Goal: Task Accomplishment & Management: Complete application form

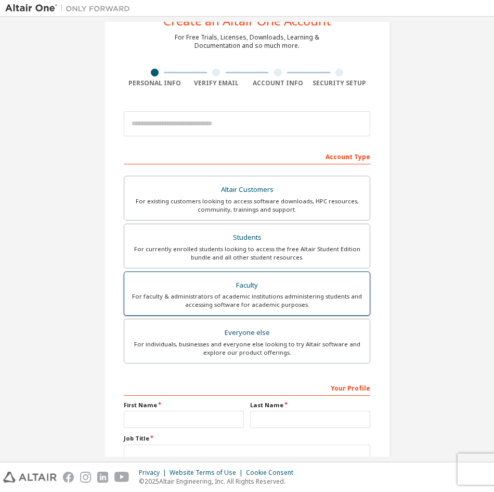
scroll to position [116, 0]
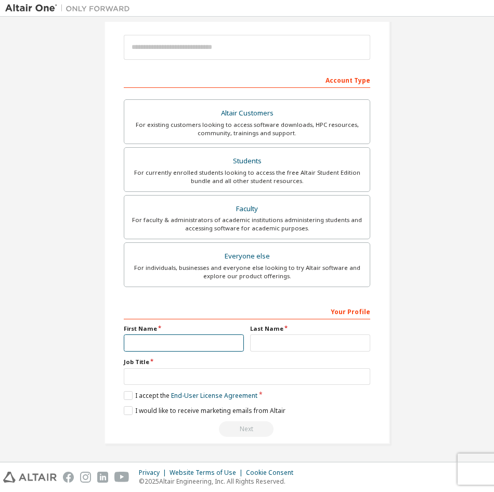
click at [196, 346] on input "text" at bounding box center [184, 342] width 120 height 17
type input "*"
type input "******"
click at [268, 340] on input "text" at bounding box center [310, 342] width 120 height 17
type input "****"
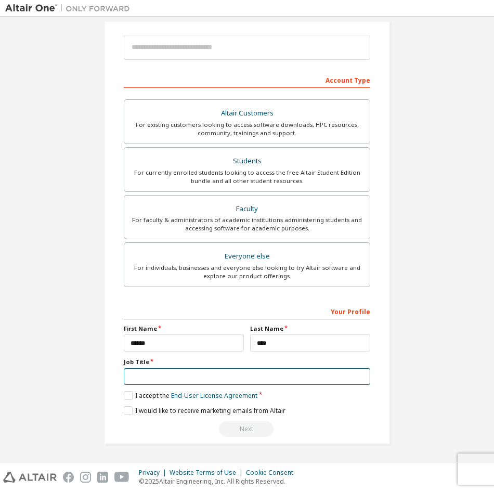
click at [163, 381] on input "text" at bounding box center [247, 376] width 246 height 17
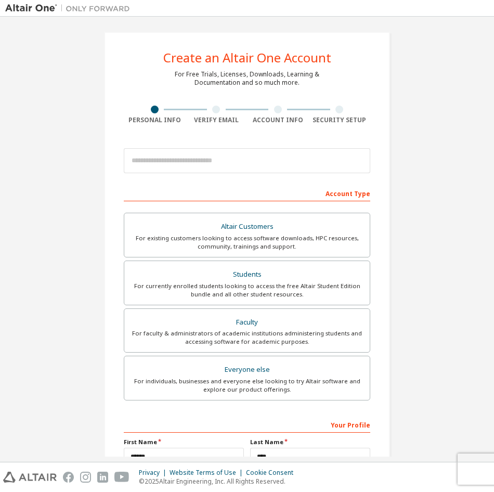
scroll to position [0, 0]
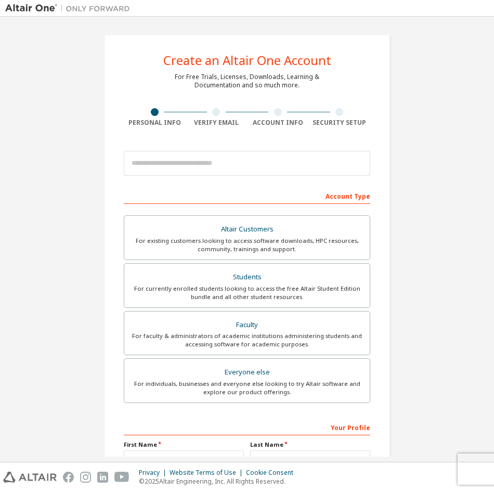
type input "*******"
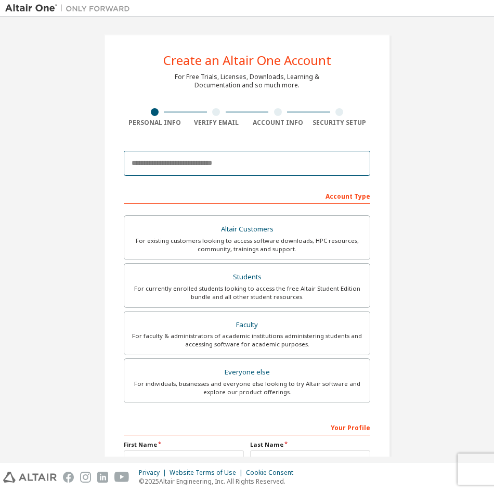
click at [197, 166] on input "email" at bounding box center [247, 163] width 246 height 25
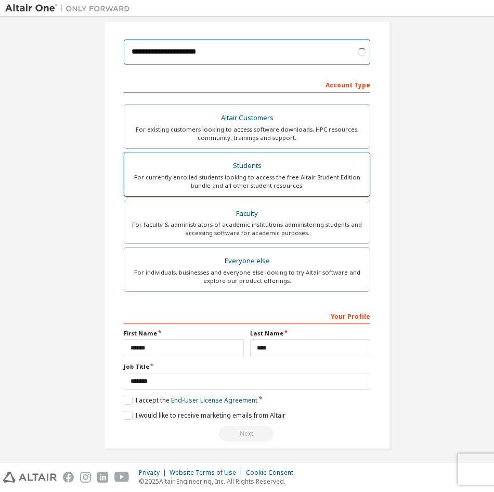
scroll to position [116, 0]
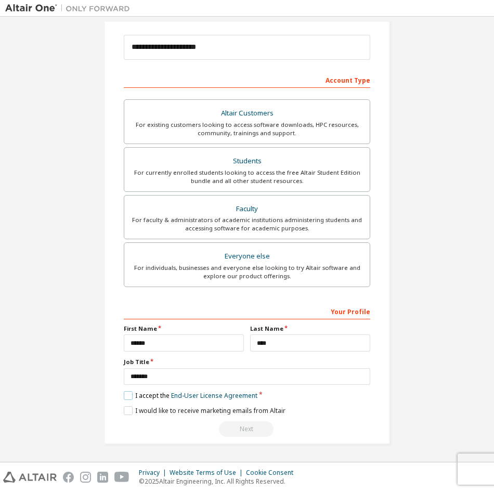
click at [127, 395] on label "I accept the End-User License Agreement" at bounding box center [191, 395] width 134 height 9
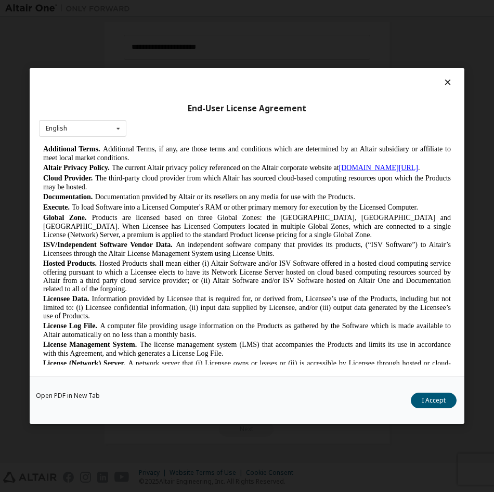
scroll to position [312, 0]
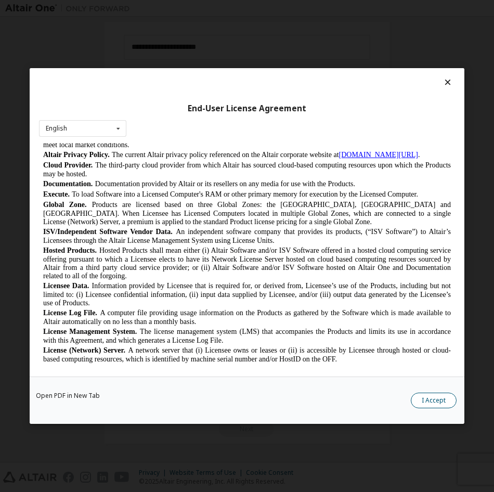
click at [428, 404] on button "I Accept" at bounding box center [433, 400] width 46 height 16
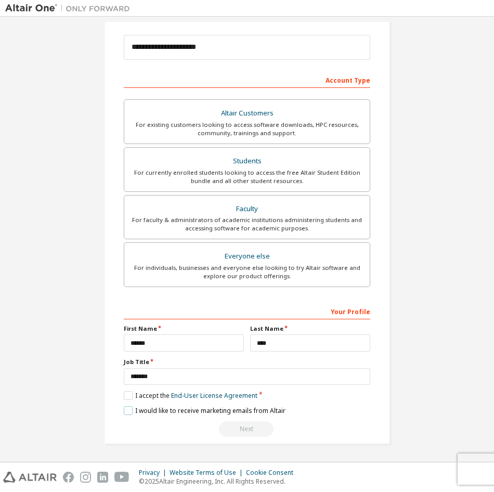
click at [128, 413] on label "I would like to receive marketing emails from Altair" at bounding box center [205, 410] width 162 height 9
click at [124, 412] on label "I would like to receive marketing emails from Altair" at bounding box center [205, 410] width 162 height 9
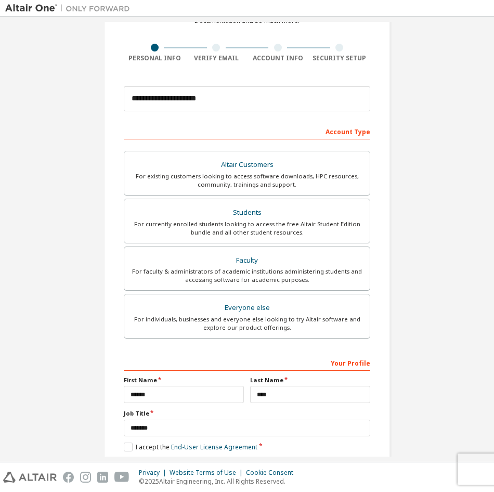
scroll to position [0, 0]
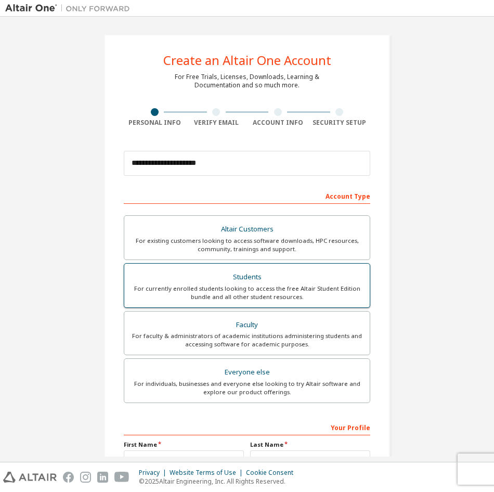
click at [297, 289] on div "For currently enrolled students looking to access the free Altair Student Editi…" at bounding box center [246, 292] width 233 height 17
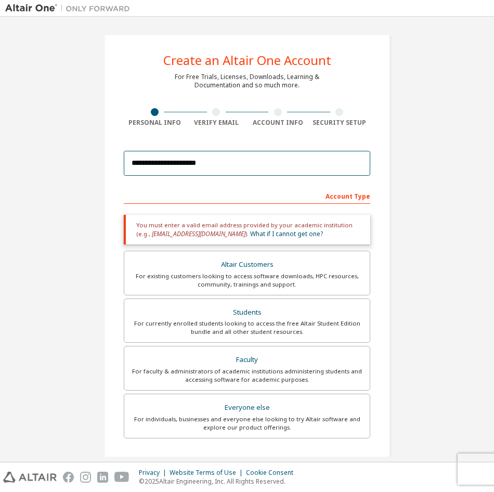
click at [230, 167] on input "**********" at bounding box center [247, 163] width 246 height 25
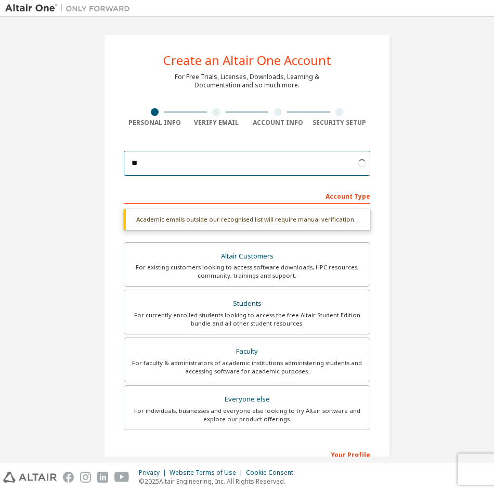
type input "*"
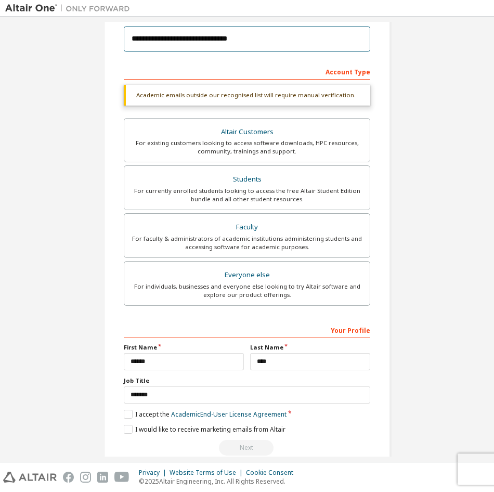
scroll to position [143, 0]
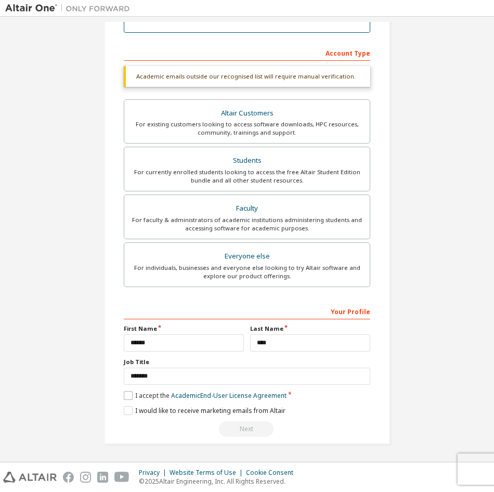
type input "**********"
click at [126, 396] on label "I accept the Academic End-User License Agreement" at bounding box center [205, 395] width 163 height 9
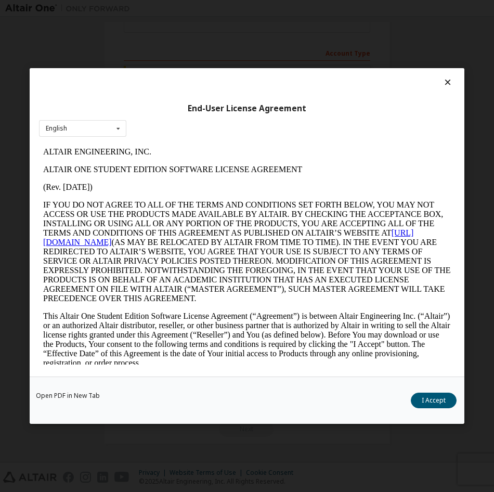
scroll to position [0, 0]
click at [424, 400] on button "I Accept" at bounding box center [433, 400] width 46 height 16
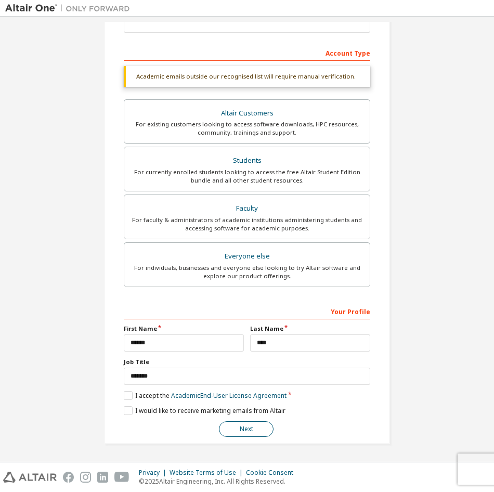
click at [244, 432] on button "Next" at bounding box center [246, 429] width 55 height 16
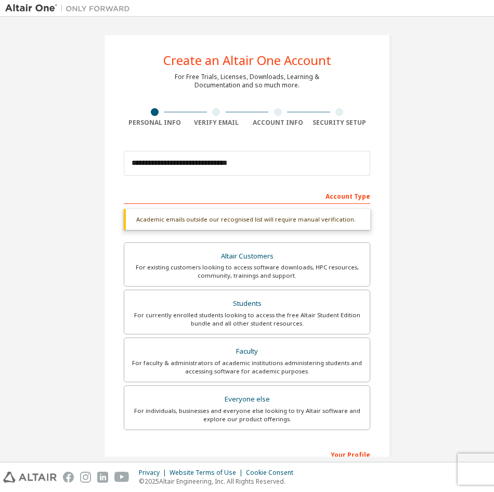
click at [230, 190] on div "Account Type" at bounding box center [247, 195] width 246 height 17
click at [343, 201] on div "Account Type" at bounding box center [247, 195] width 246 height 17
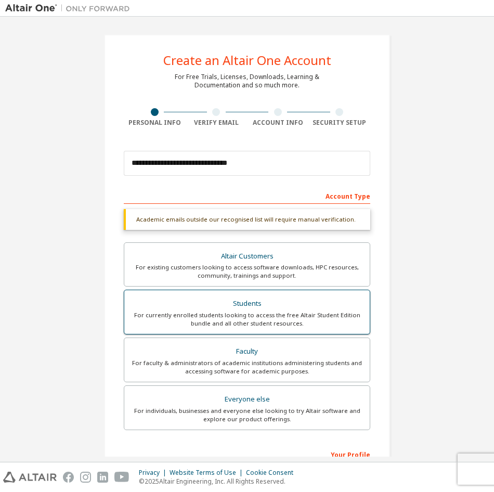
click at [277, 306] on div "Students" at bounding box center [246, 303] width 233 height 15
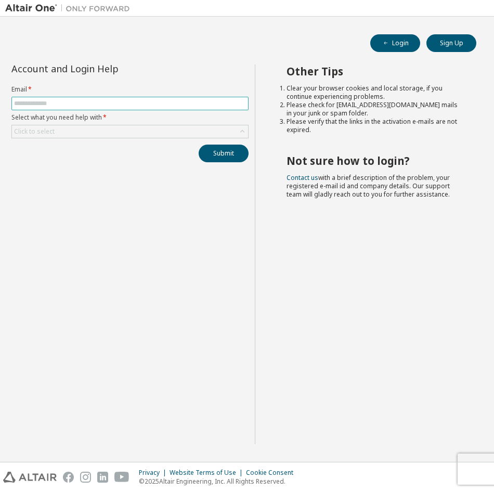
click at [81, 107] on input "text" at bounding box center [130, 103] width 232 height 8
type input "**********"
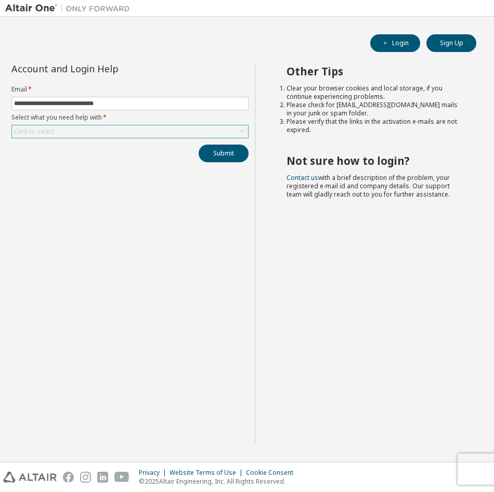
click at [107, 132] on div "Click to select" at bounding box center [130, 131] width 236 height 12
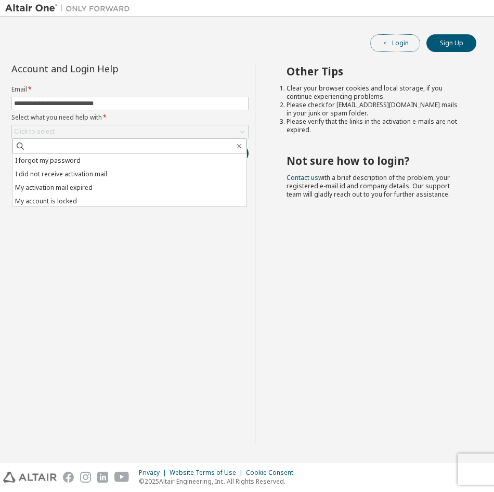
click at [406, 40] on button "Login" at bounding box center [395, 43] width 50 height 18
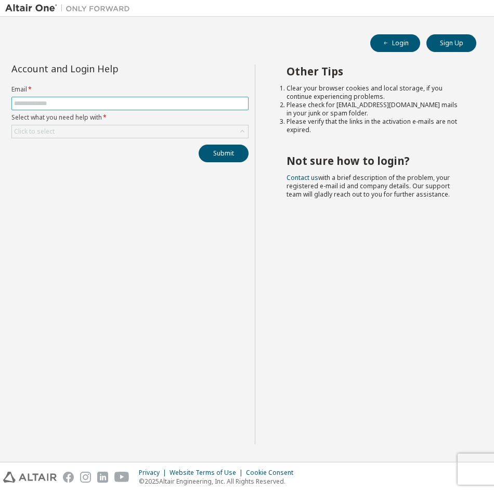
click at [98, 101] on input "text" at bounding box center [130, 103] width 232 height 8
